Goal: Transaction & Acquisition: Obtain resource

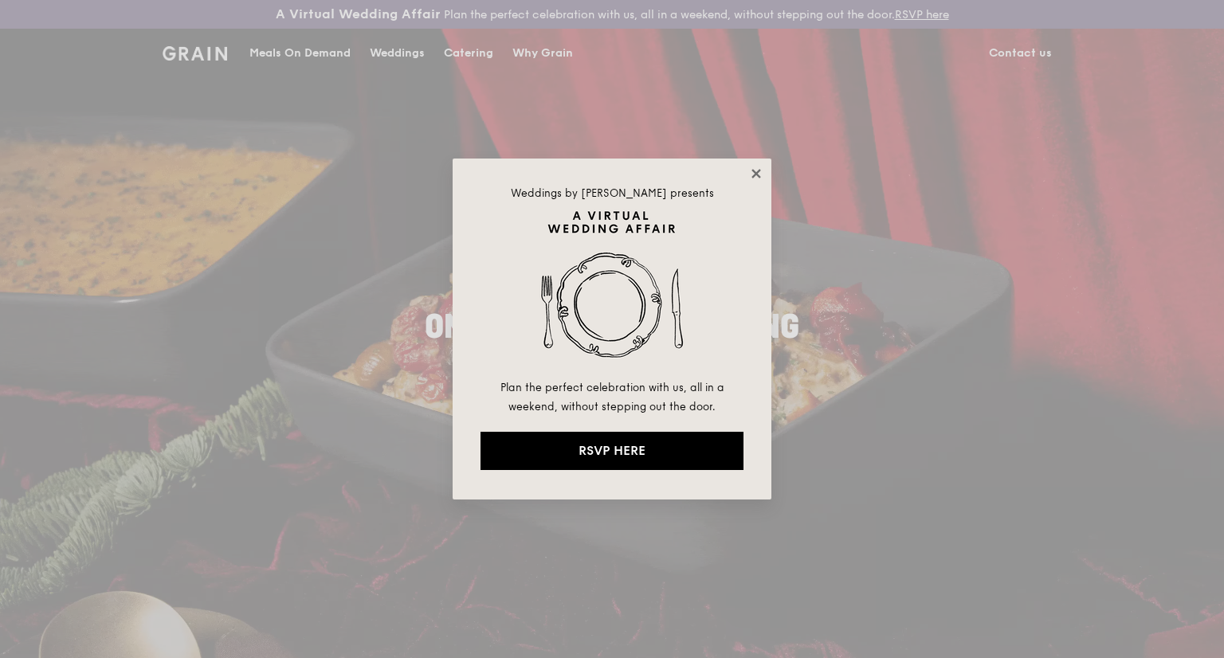
click at [752, 176] on icon at bounding box center [756, 174] width 14 height 14
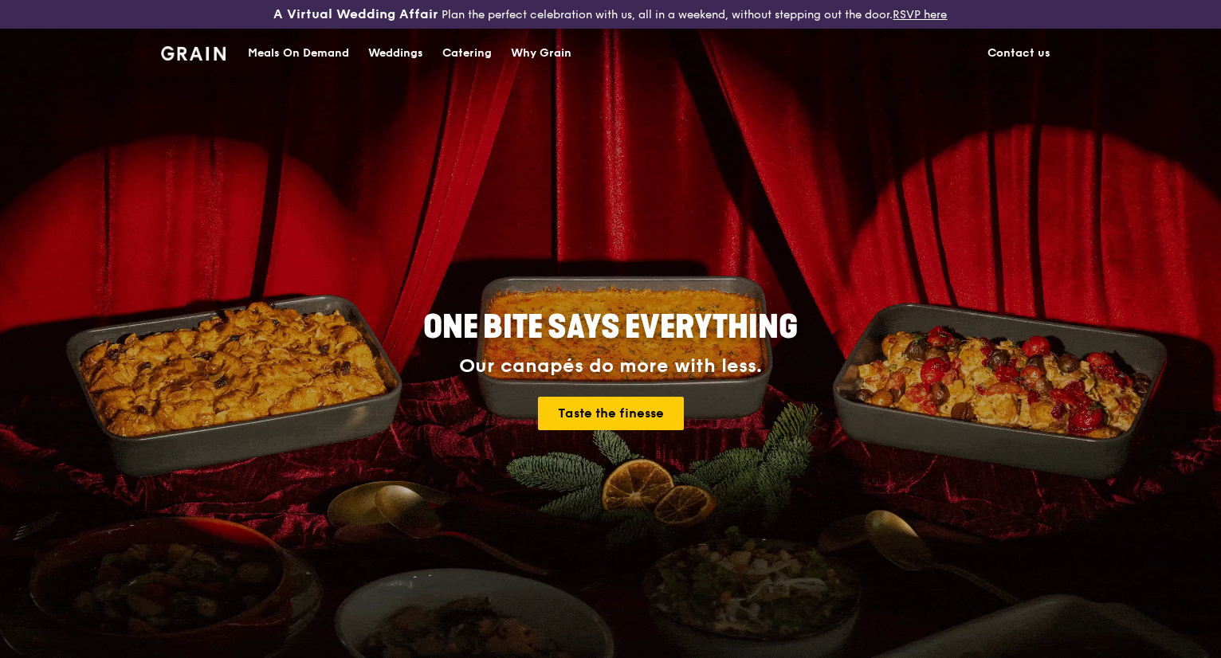
click at [1004, 56] on link "Contact us" at bounding box center [1019, 53] width 82 height 48
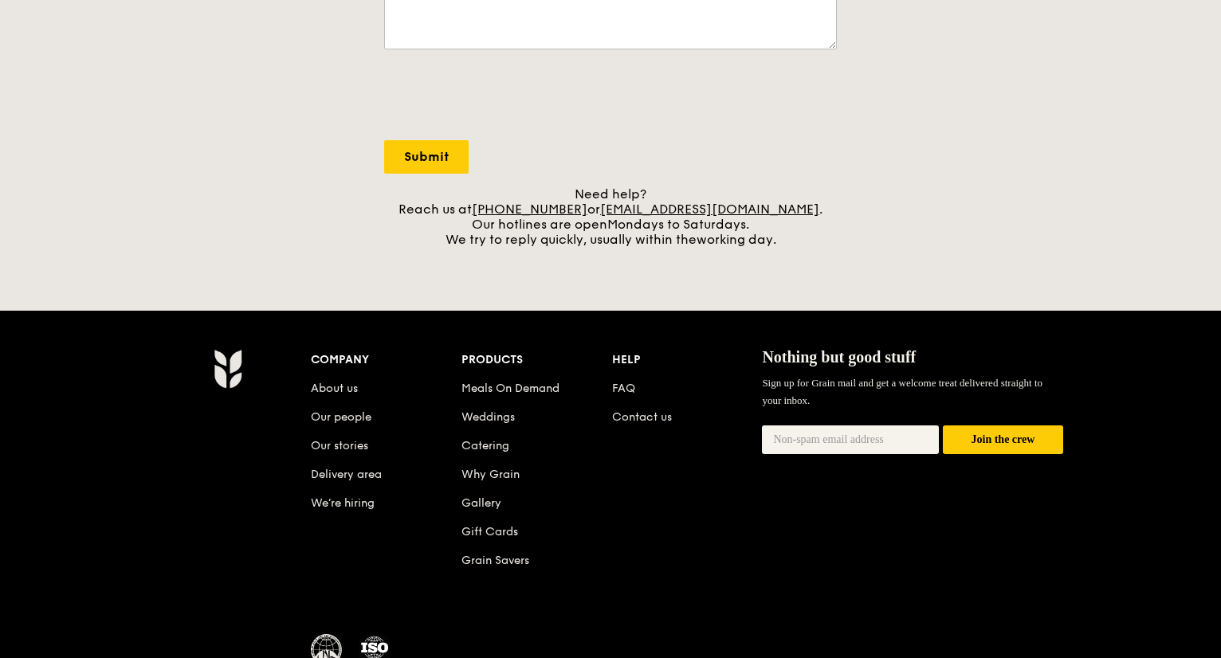
scroll to position [683, 0]
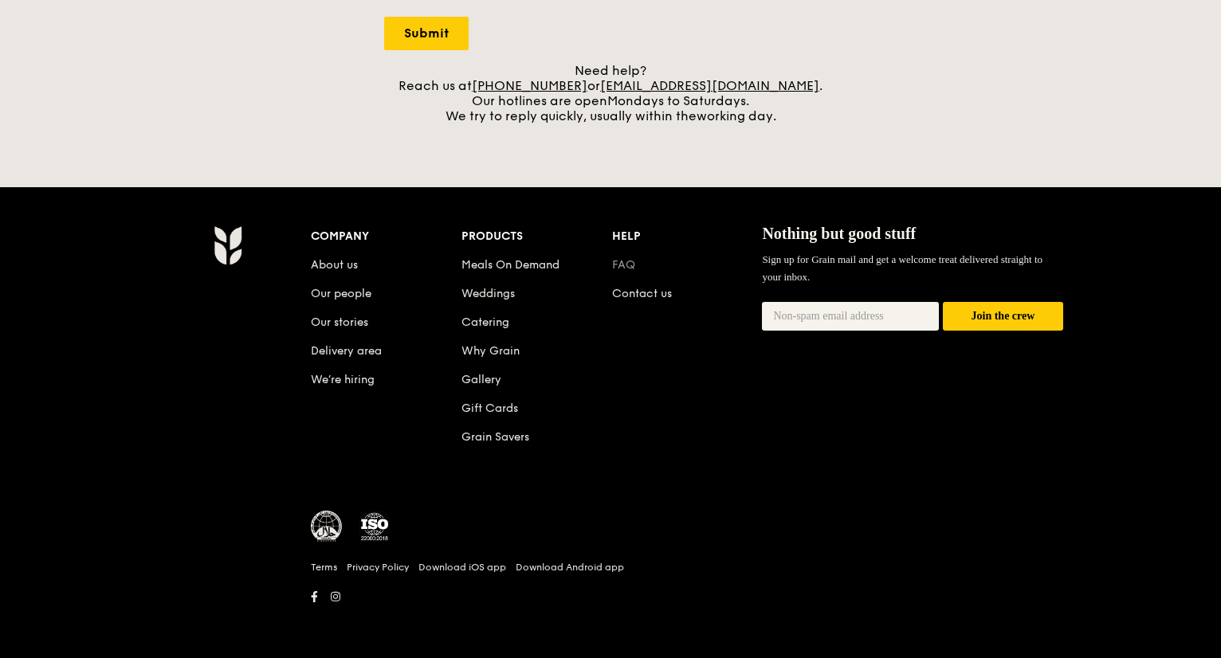
click at [613, 264] on link "FAQ" at bounding box center [623, 265] width 23 height 14
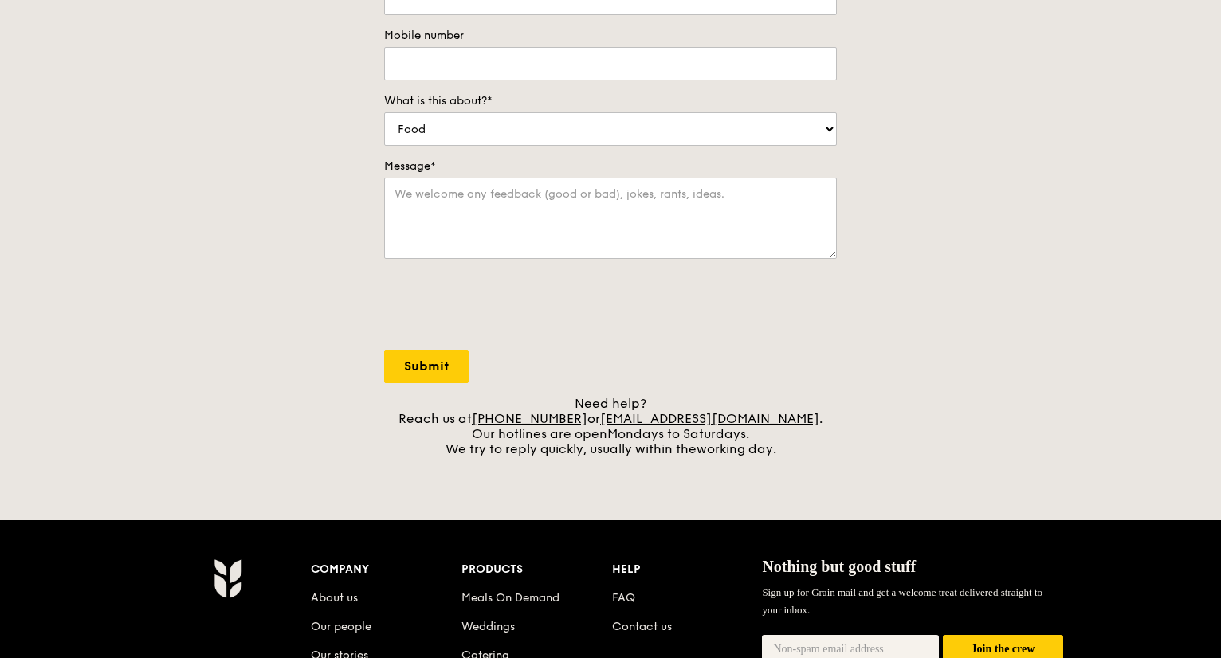
scroll to position [0, 0]
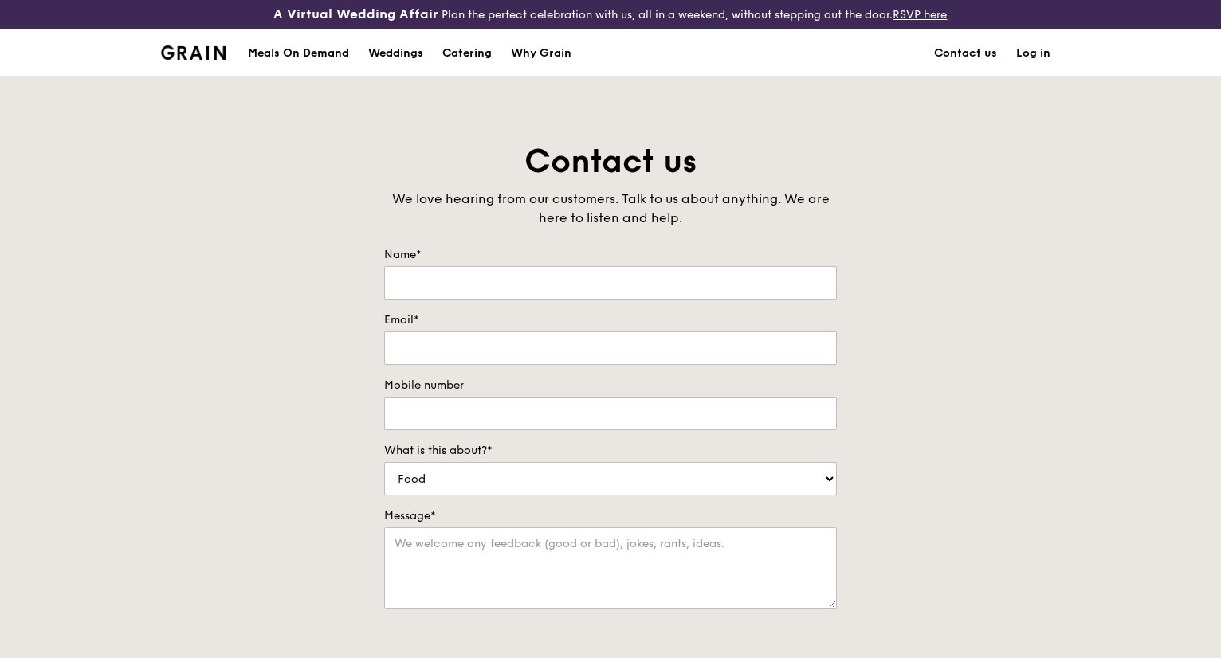
click at [469, 49] on div "Catering" at bounding box center [466, 53] width 49 height 48
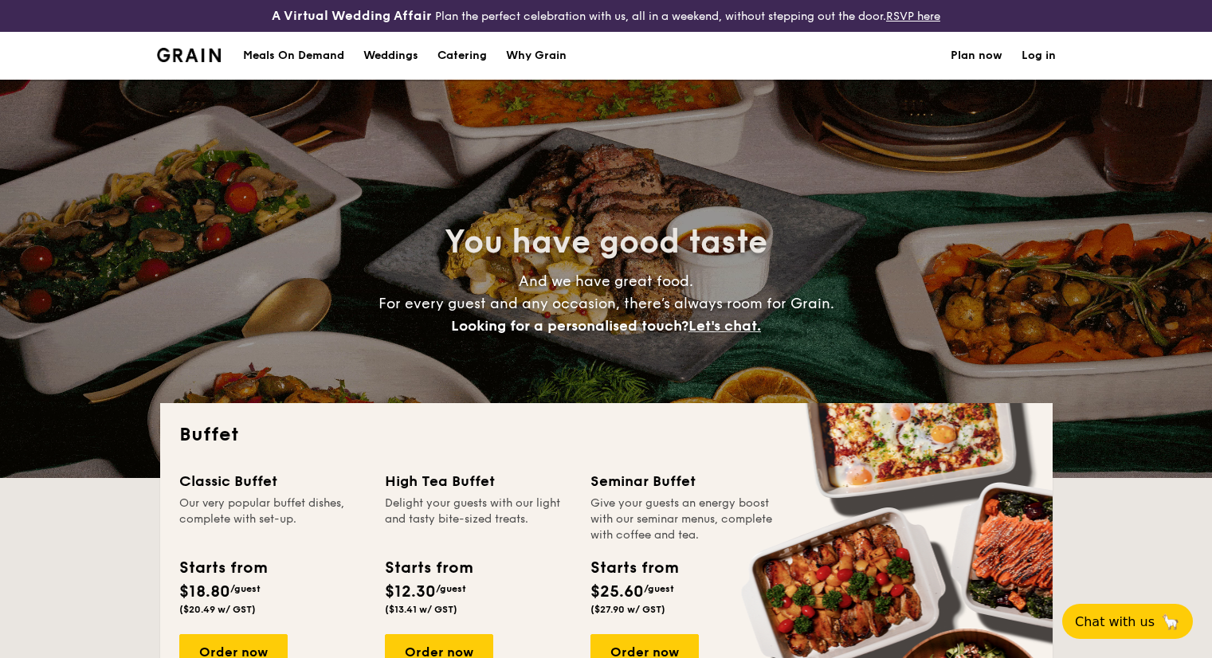
select select
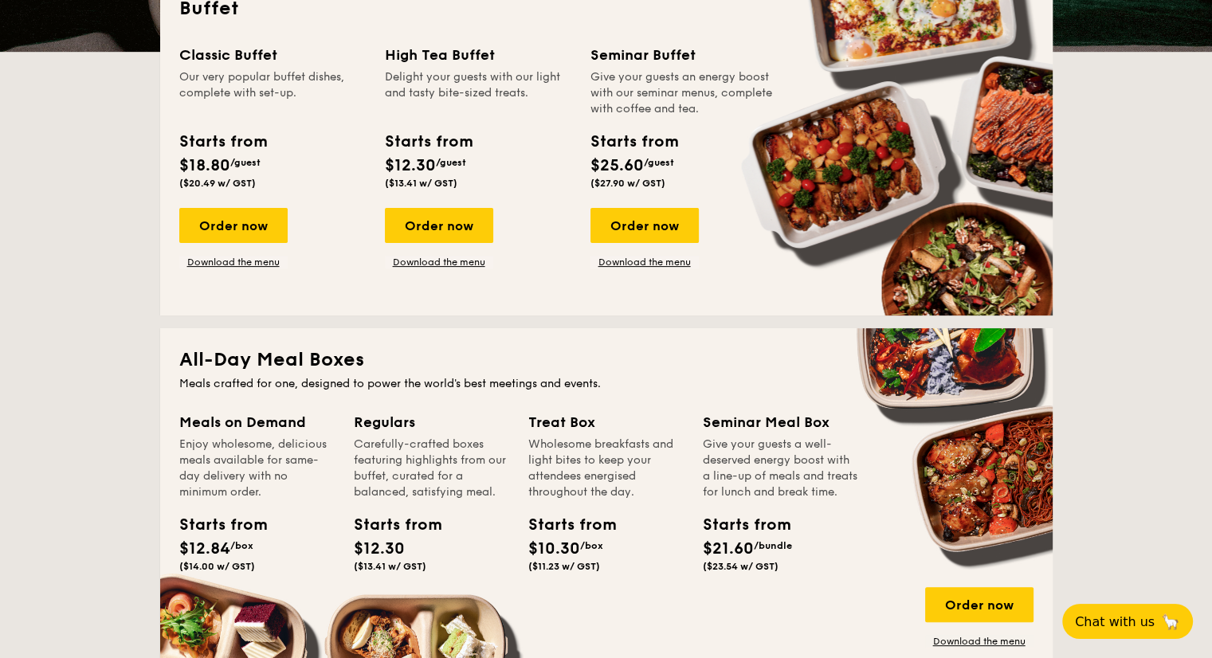
scroll to position [399, 0]
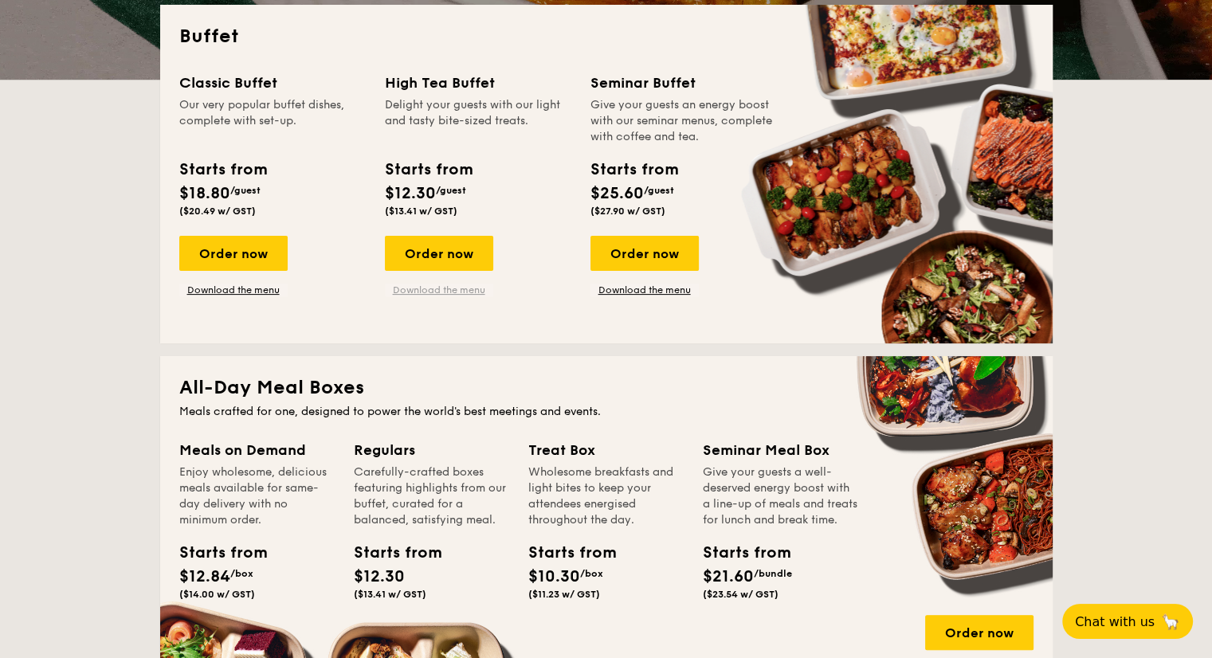
click at [446, 288] on link "Download the menu" at bounding box center [439, 290] width 108 height 13
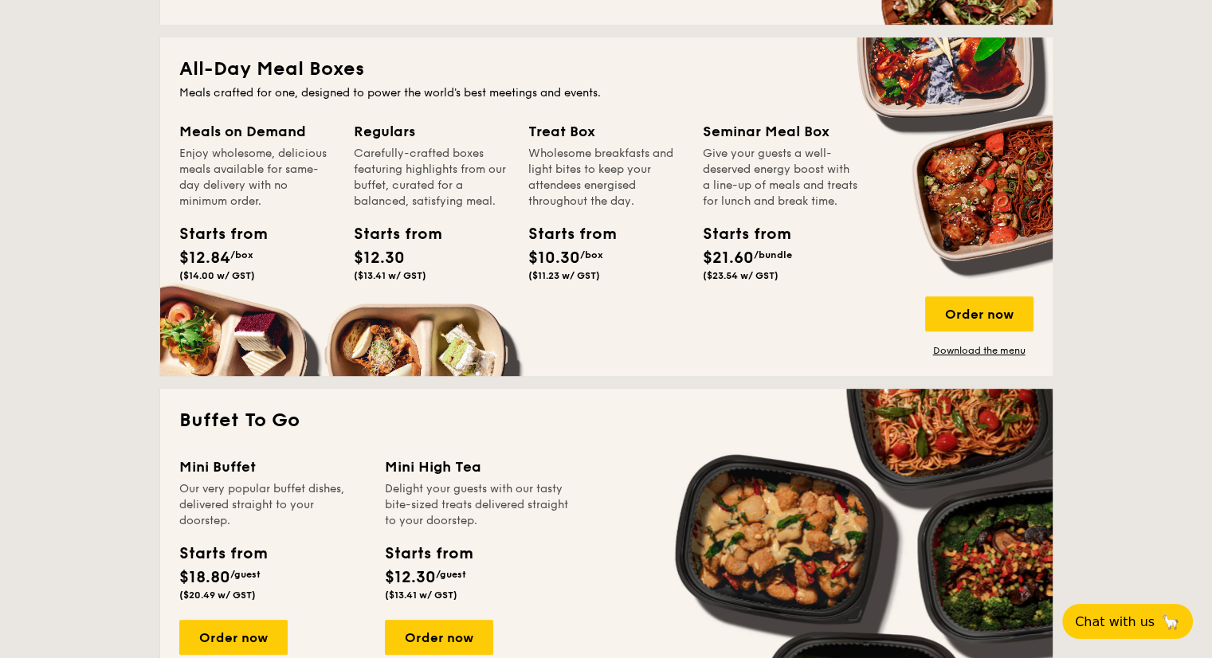
scroll to position [1036, 0]
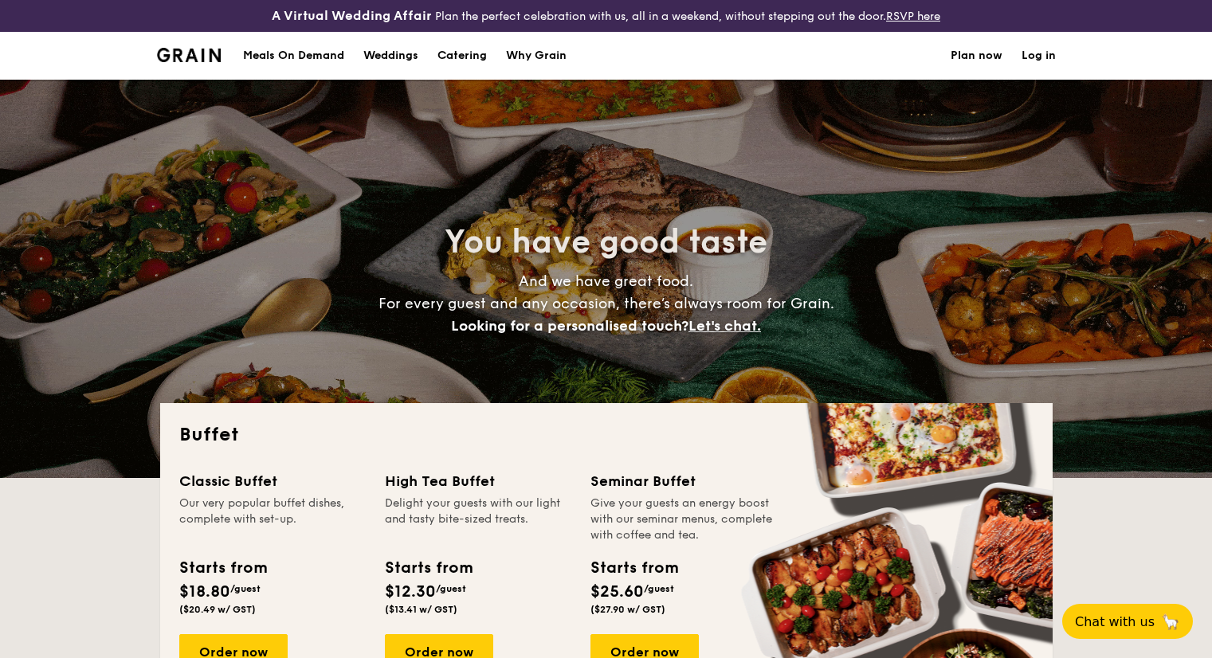
select select
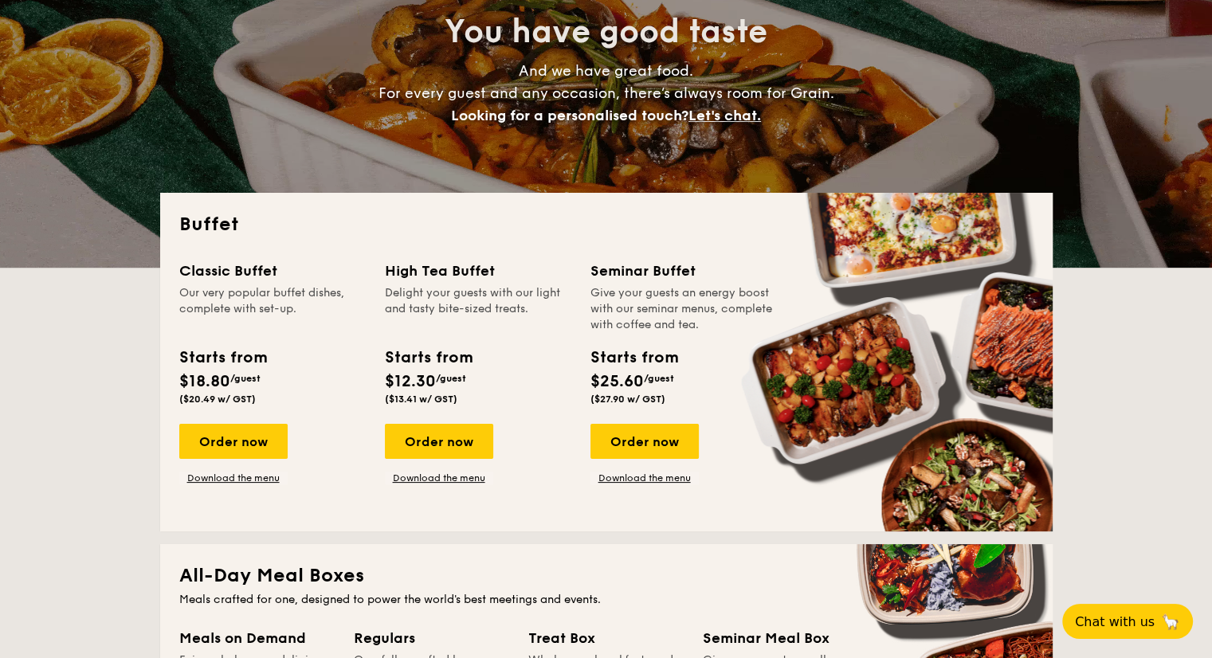
scroll to position [239, 0]
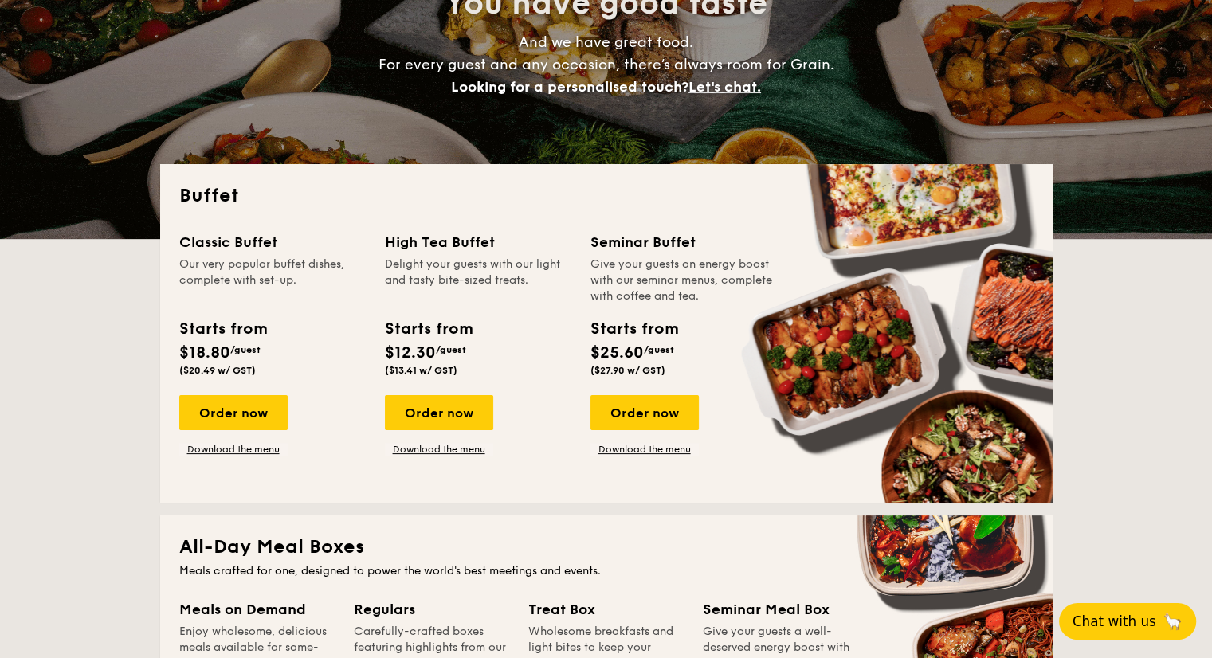
click at [1111, 615] on span "Chat with us" at bounding box center [1115, 622] width 84 height 16
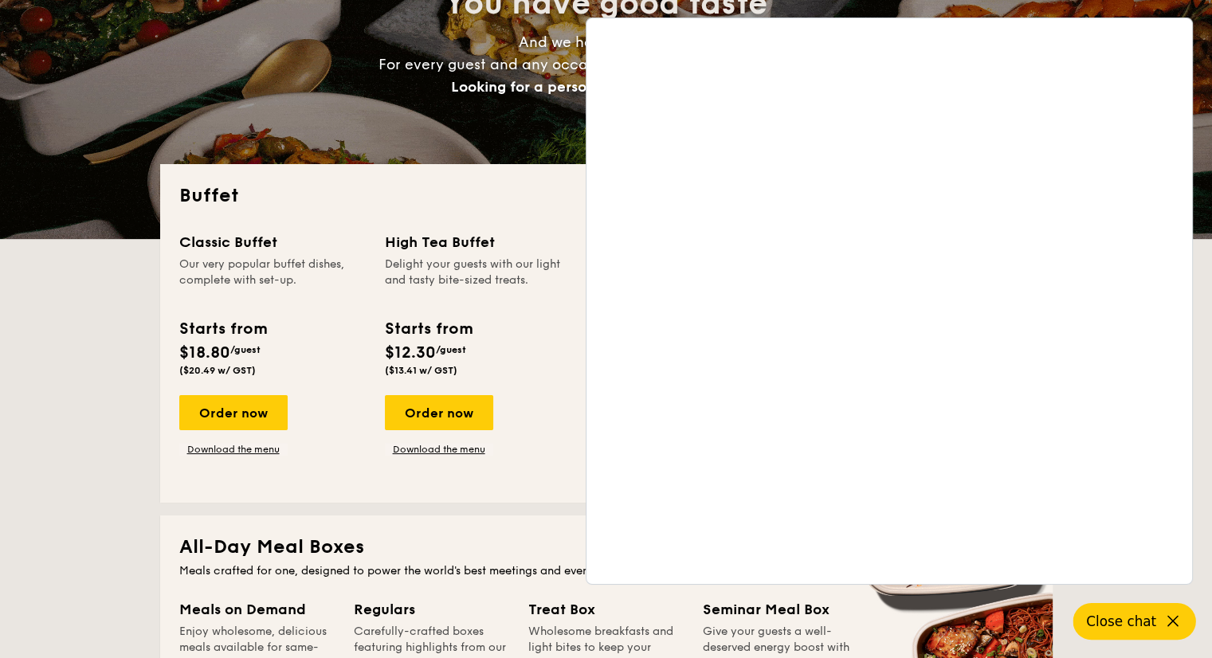
click at [576, 196] on h2 "Buffet" at bounding box center [606, 196] width 855 height 26
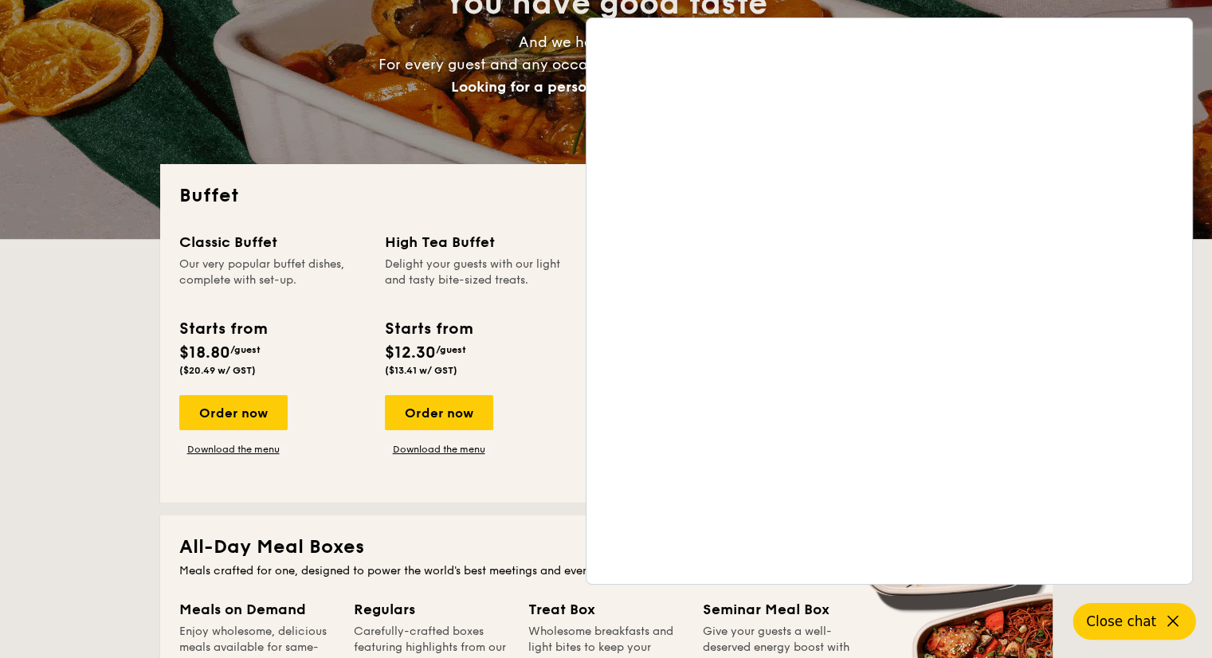
click at [547, 261] on div "Delight your guests with our light and tasty bite-sized treats." at bounding box center [478, 281] width 187 height 48
click at [1161, 628] on button "Close chat" at bounding box center [1135, 621] width 123 height 37
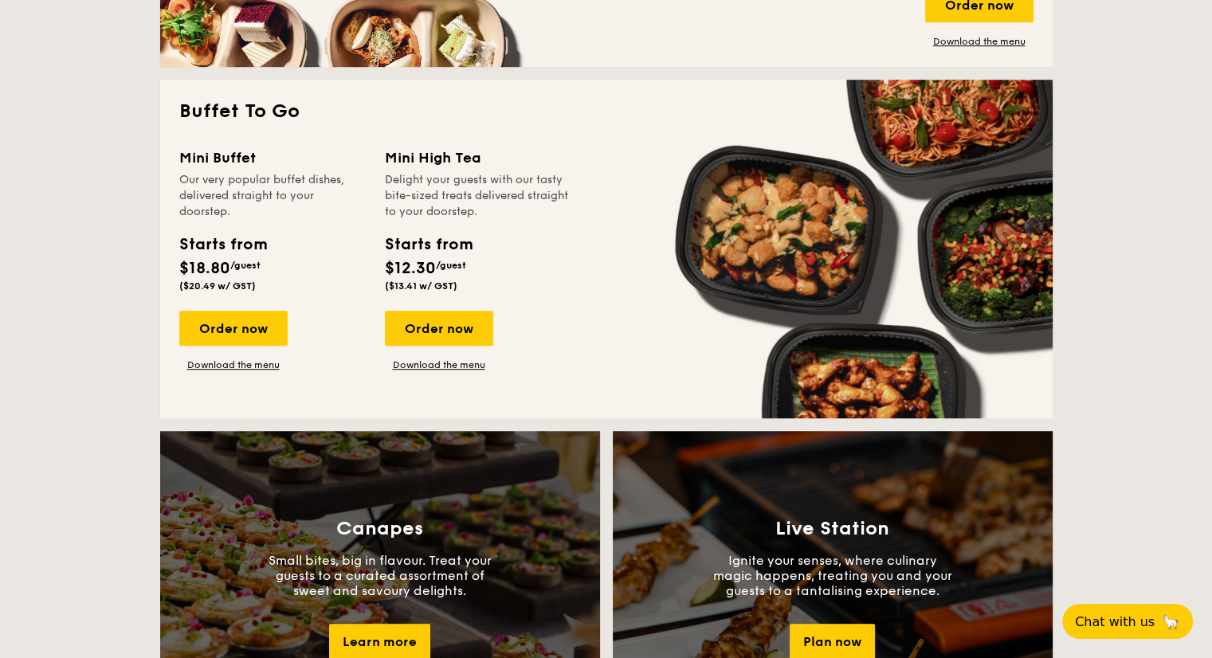
scroll to position [1036, 0]
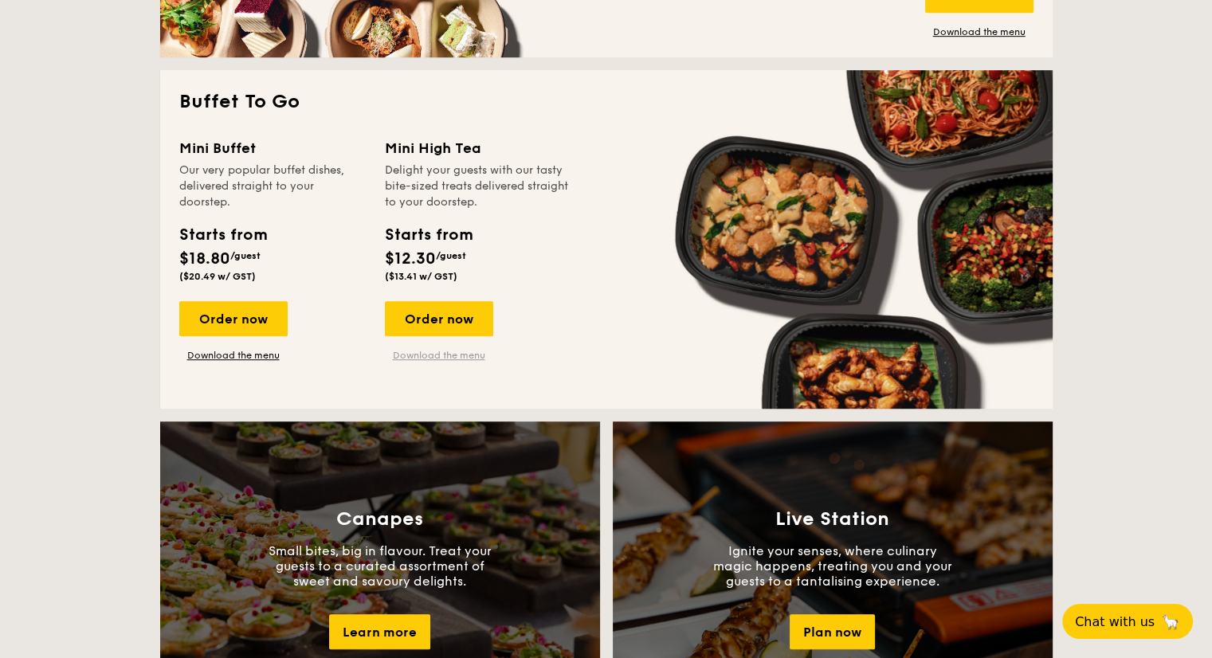
click at [418, 358] on link "Download the menu" at bounding box center [439, 355] width 108 height 13
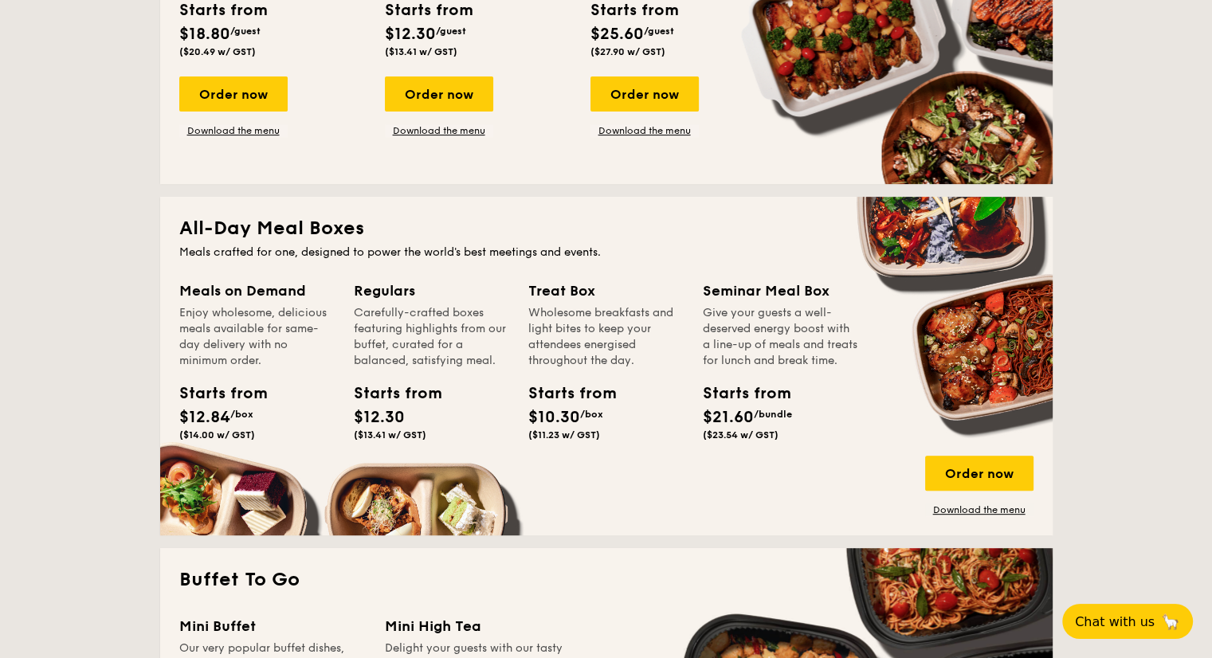
scroll to position [239, 0]
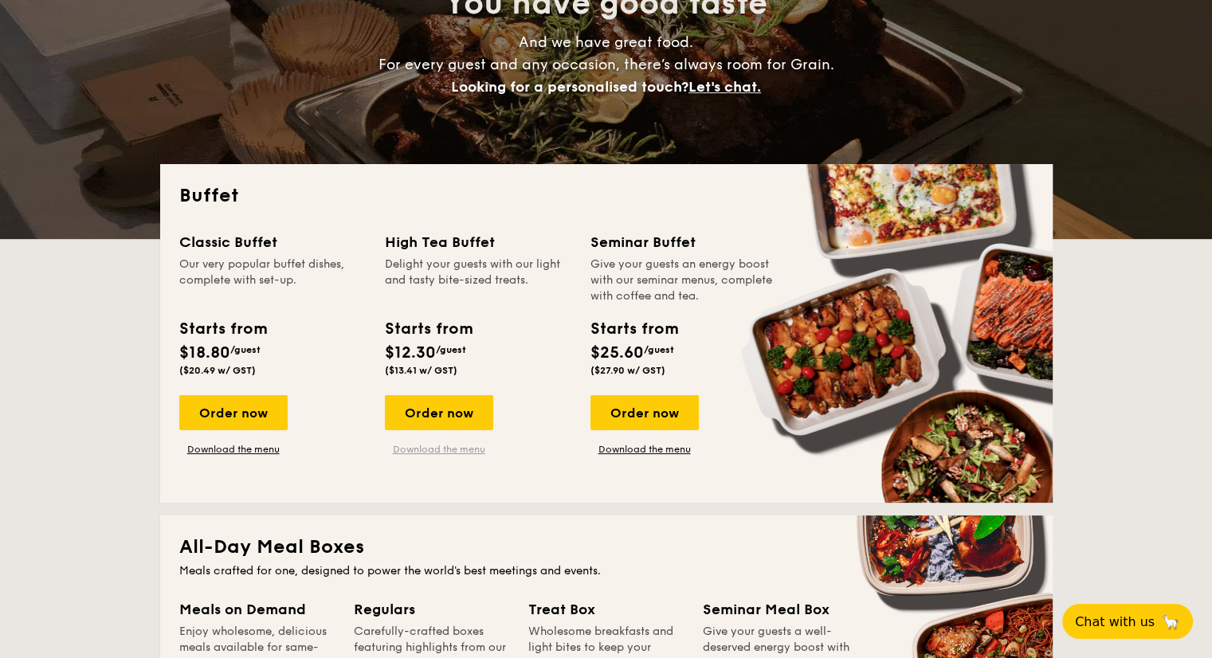
click at [452, 450] on link "Download the menu" at bounding box center [439, 449] width 108 height 13
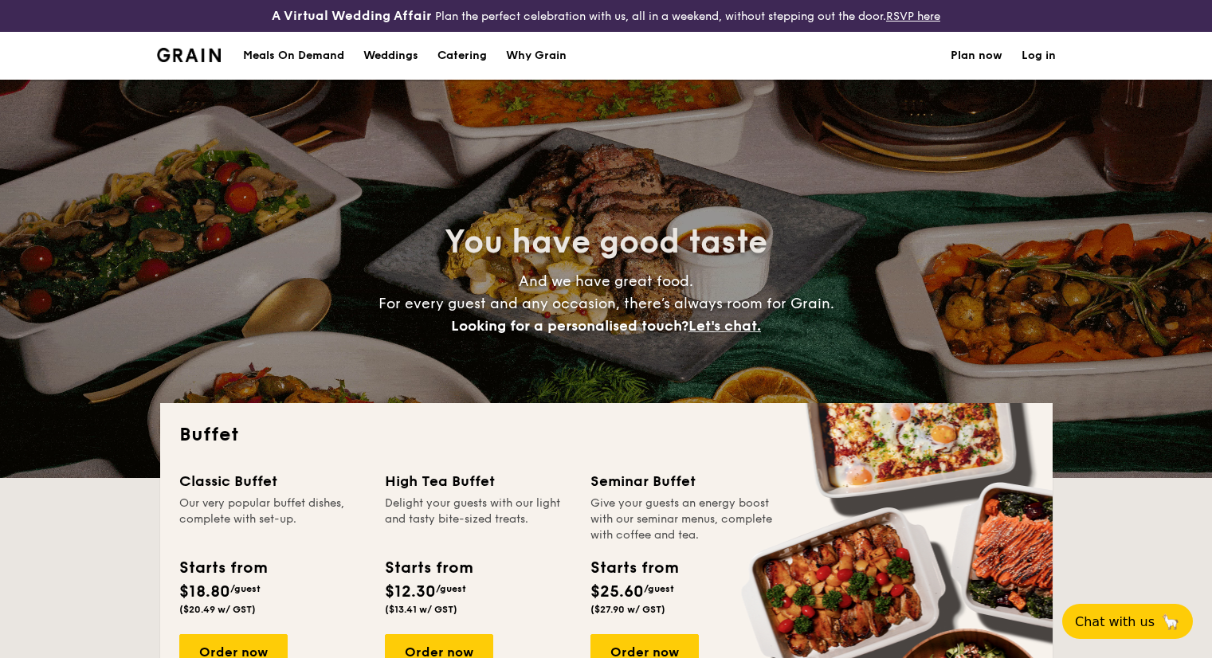
select select
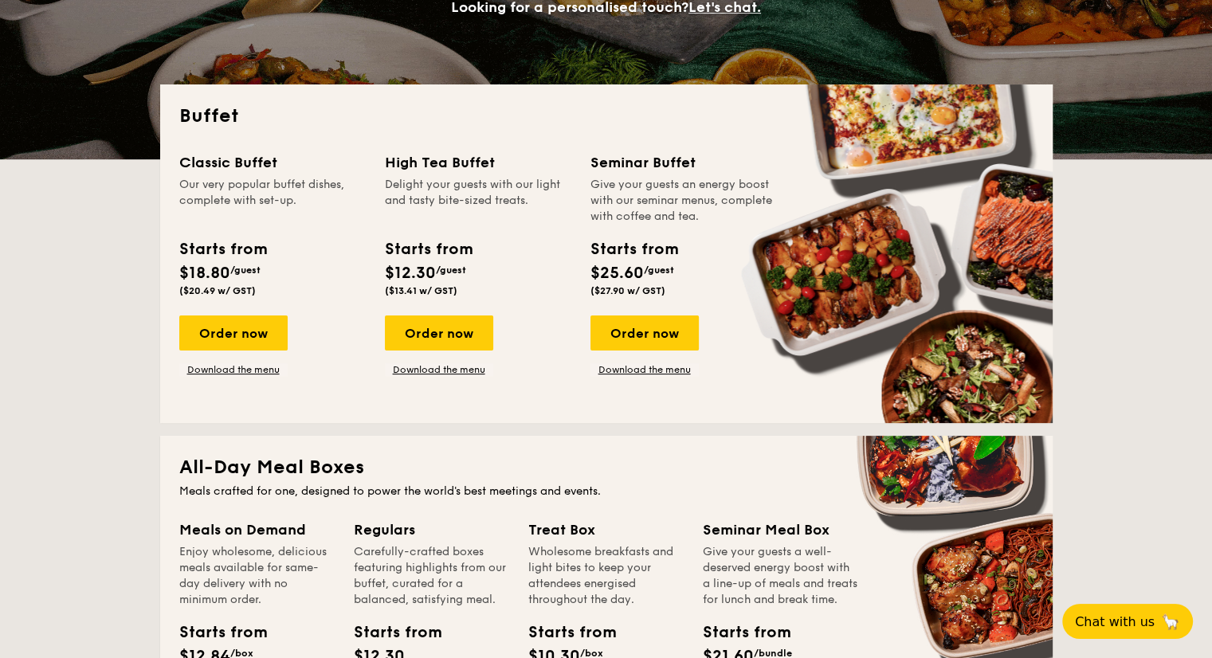
scroll to position [239, 0]
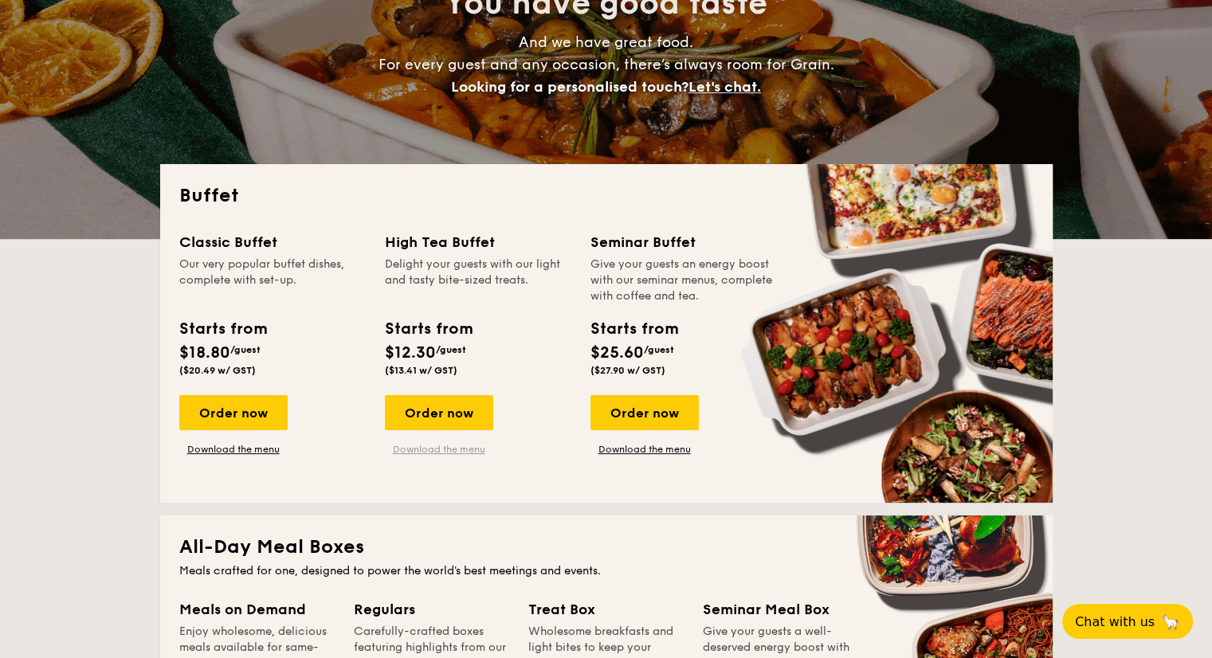
click at [429, 445] on link "Download the menu" at bounding box center [439, 449] width 108 height 13
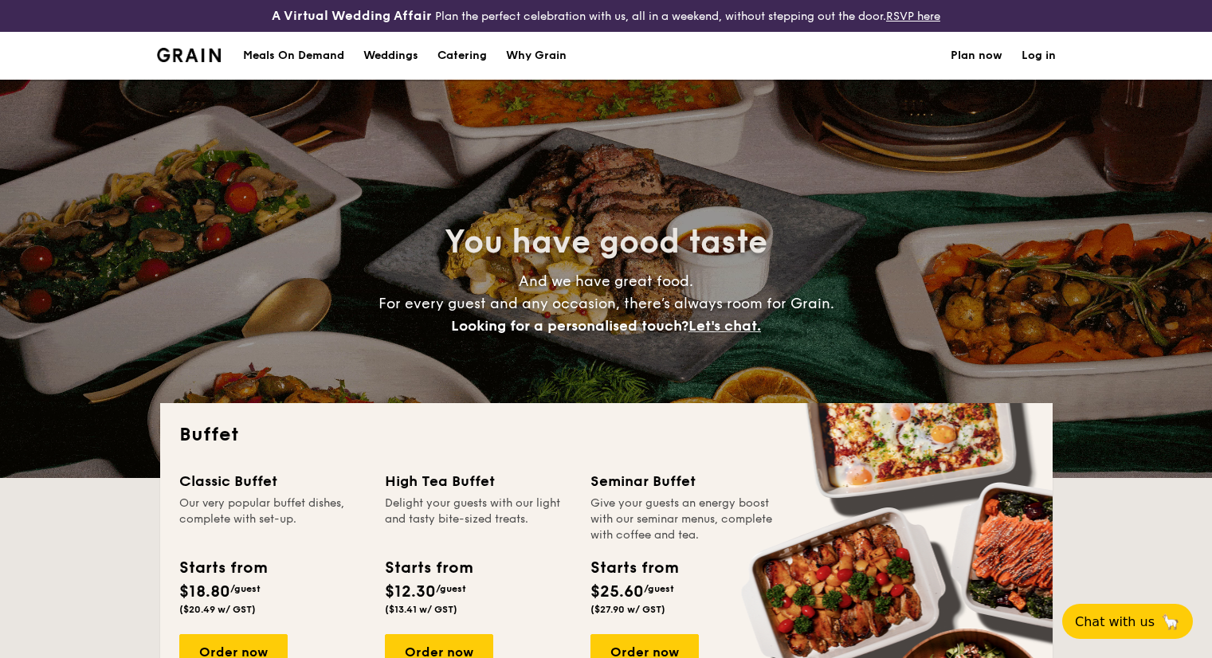
select select
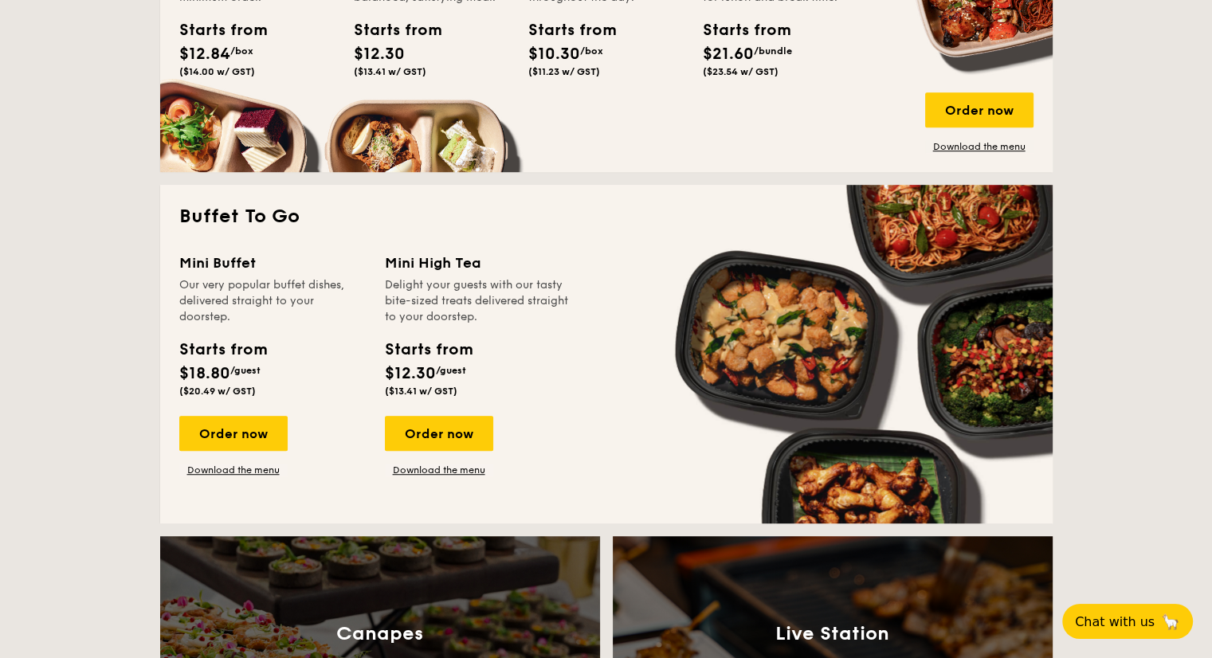
scroll to position [957, 0]
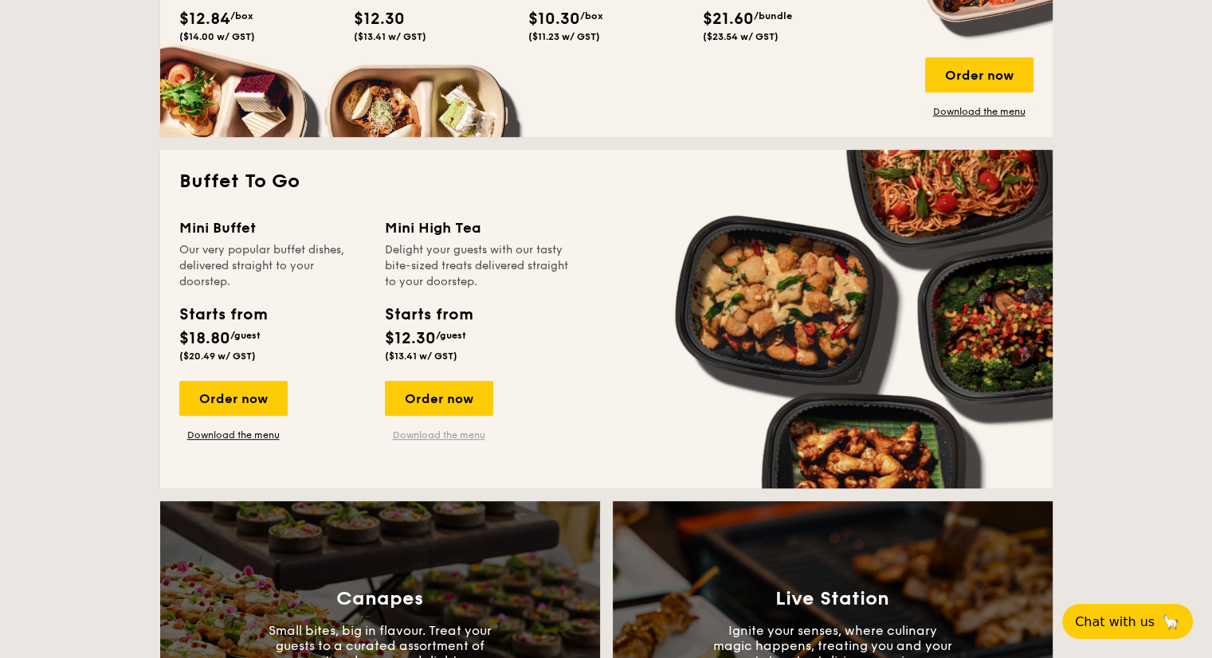
click at [456, 434] on link "Download the menu" at bounding box center [439, 435] width 108 height 13
